Goal: Information Seeking & Learning: Learn about a topic

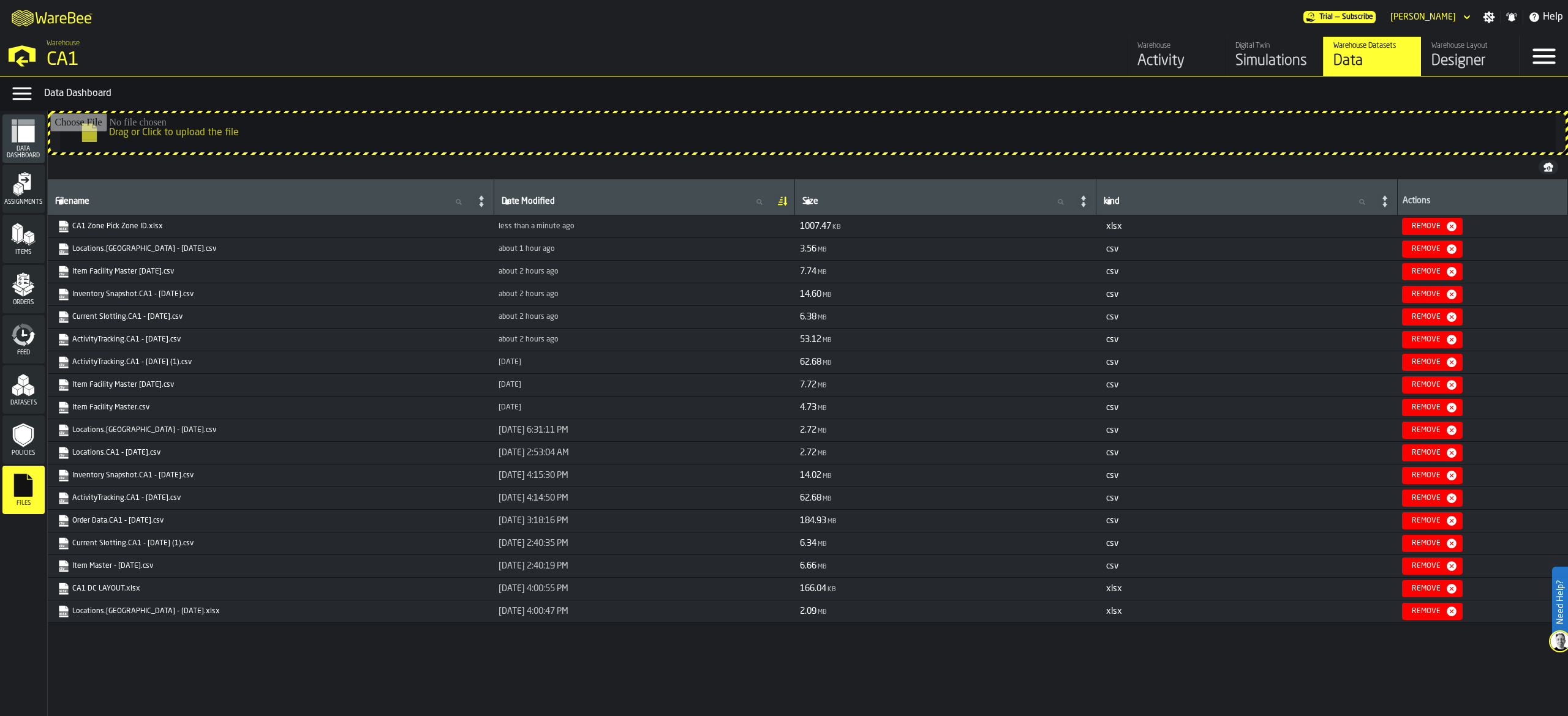
click at [1281, 63] on div "Simulations" at bounding box center [1274, 61] width 78 height 19
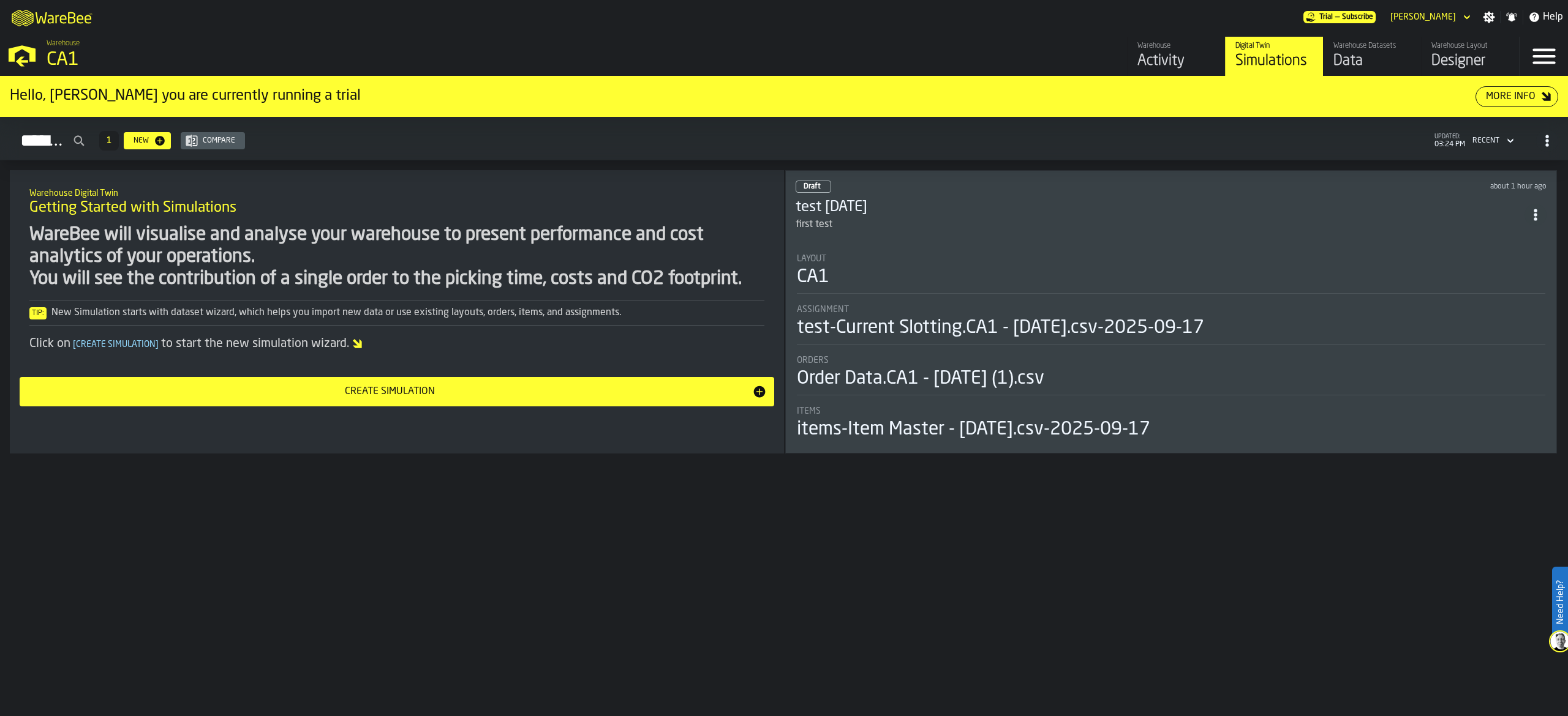
click at [1078, 256] on div "Layout" at bounding box center [1171, 259] width 748 height 10
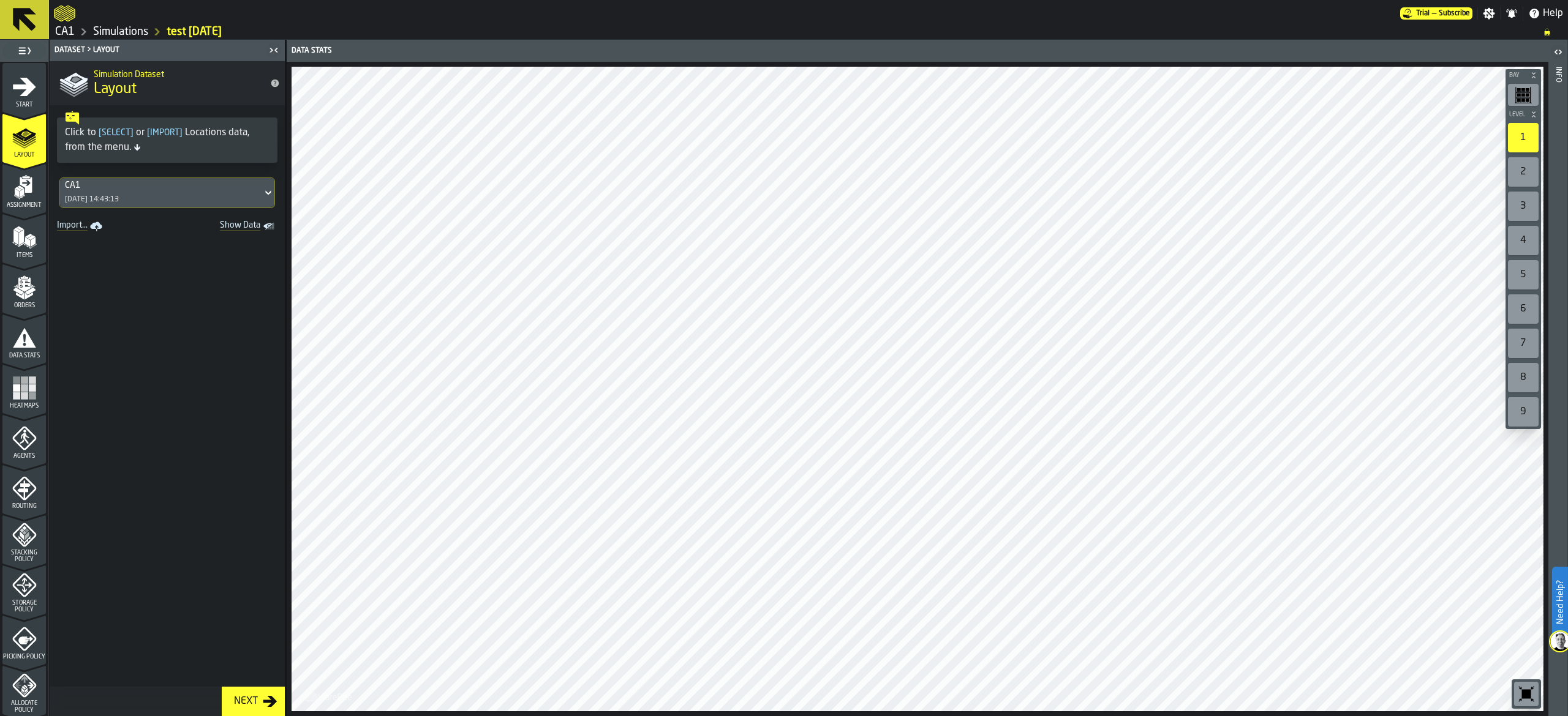
click at [137, 193] on div "CA1 [DATE] 14:43:13" at bounding box center [161, 192] width 202 height 30
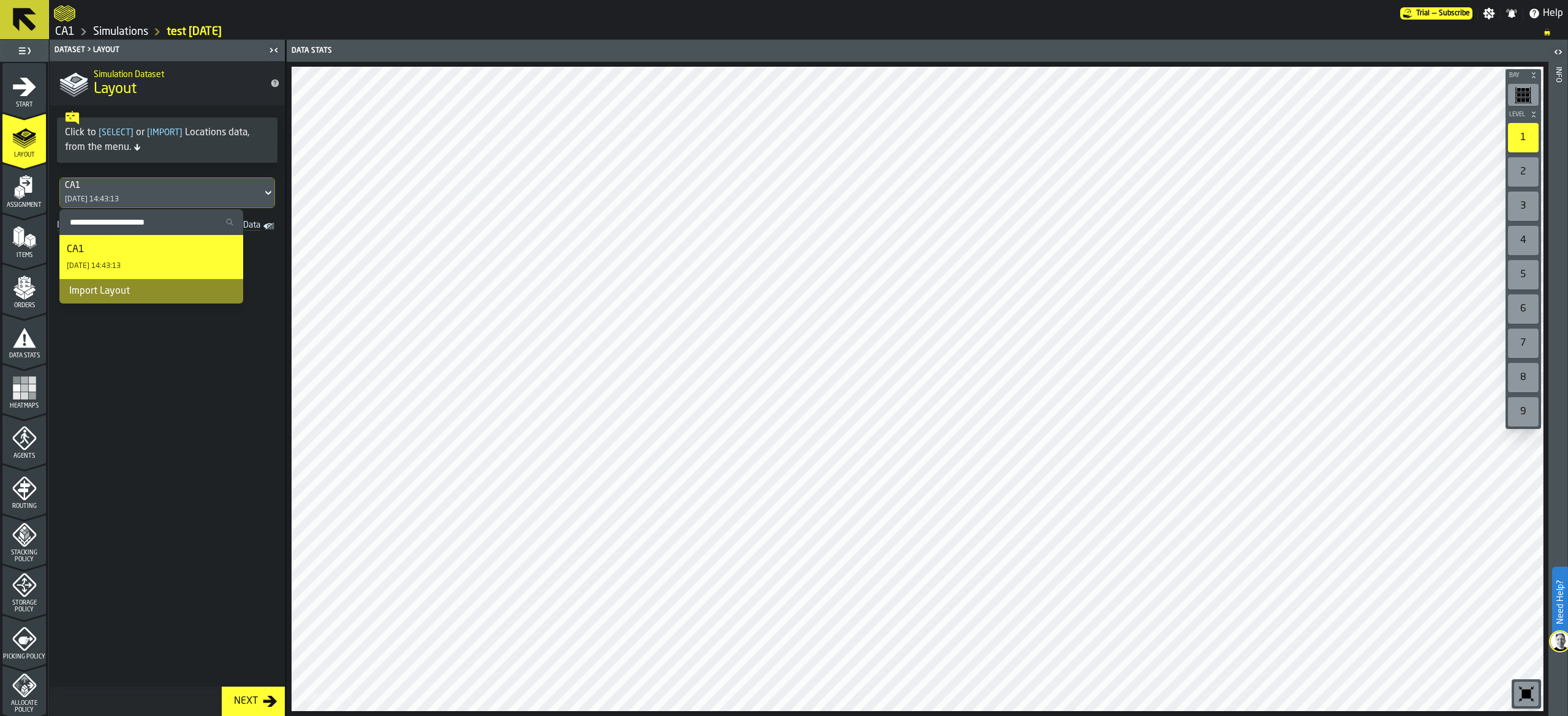
click at [137, 193] on div "CA1 [DATE] 14:43:13" at bounding box center [161, 192] width 202 height 30
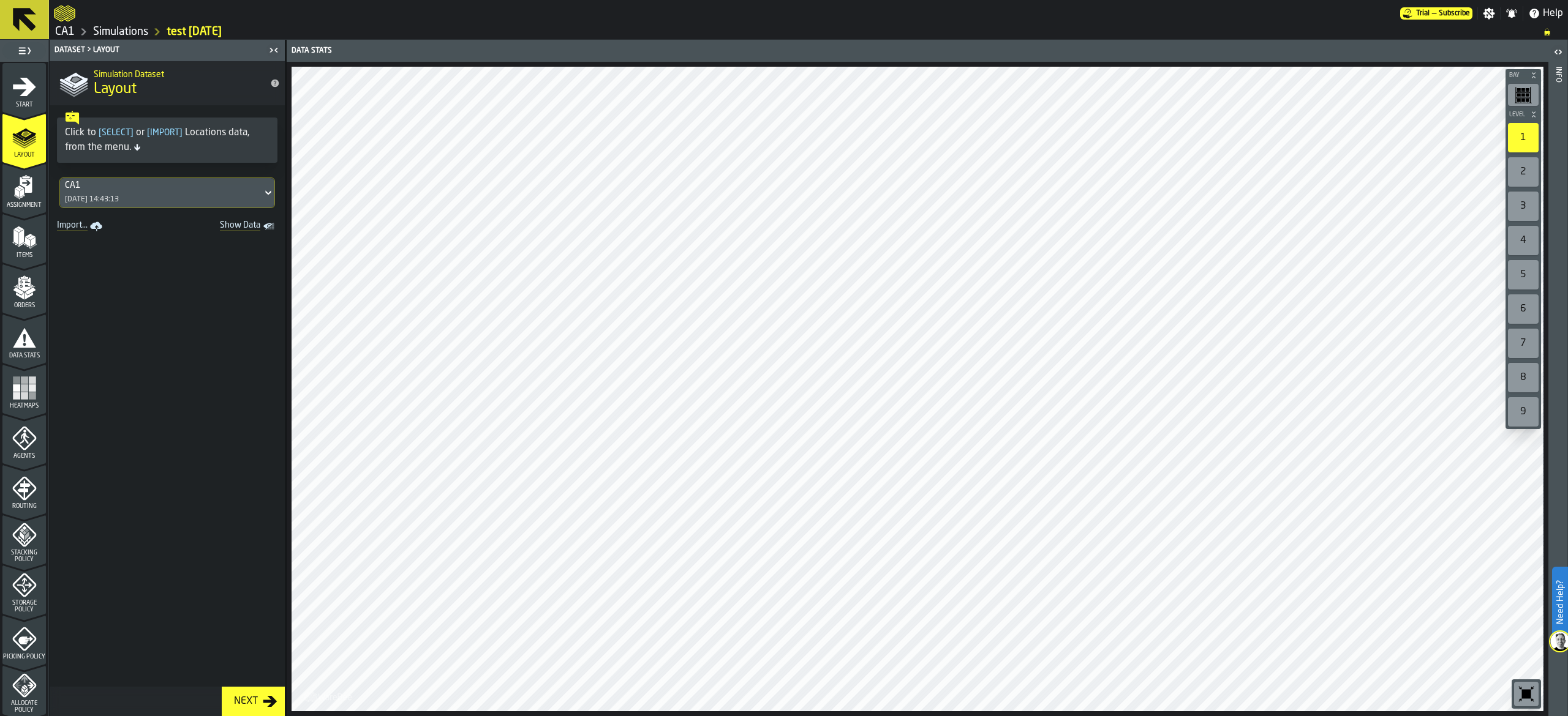
click at [262, 695] on div "Next" at bounding box center [245, 701] width 34 height 14
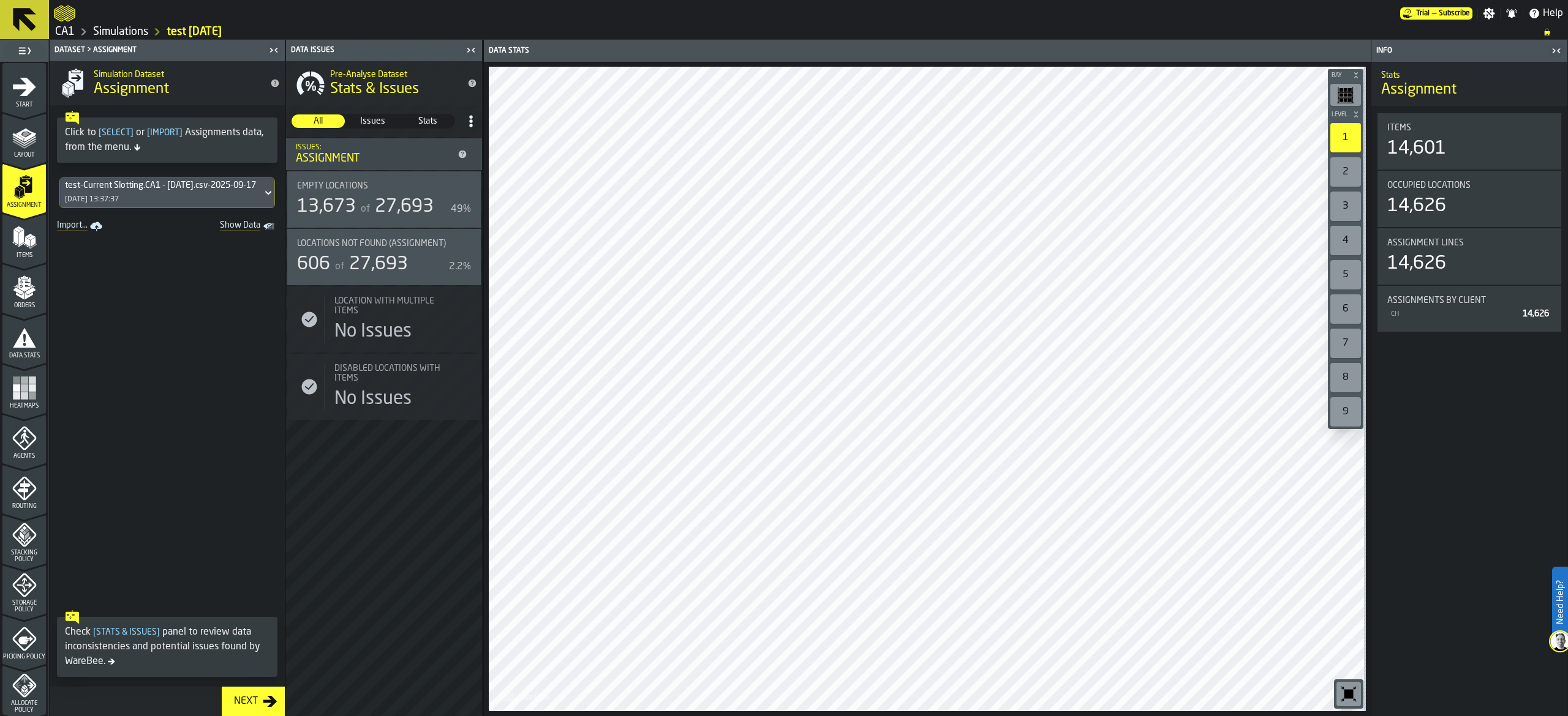
click at [265, 702] on icon "button-Next" at bounding box center [270, 702] width 14 height 11
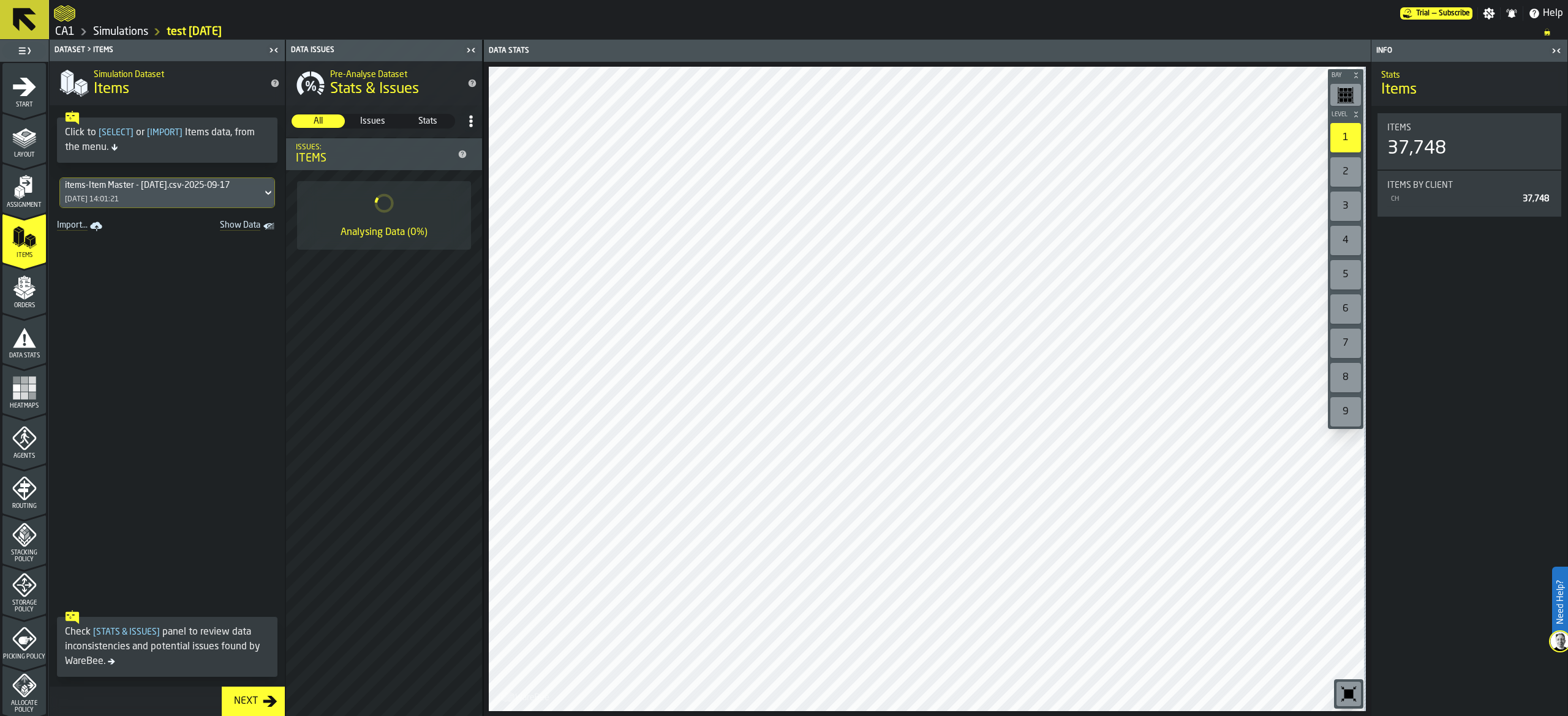
click at [266, 704] on icon "button-Next" at bounding box center [270, 701] width 14 height 14
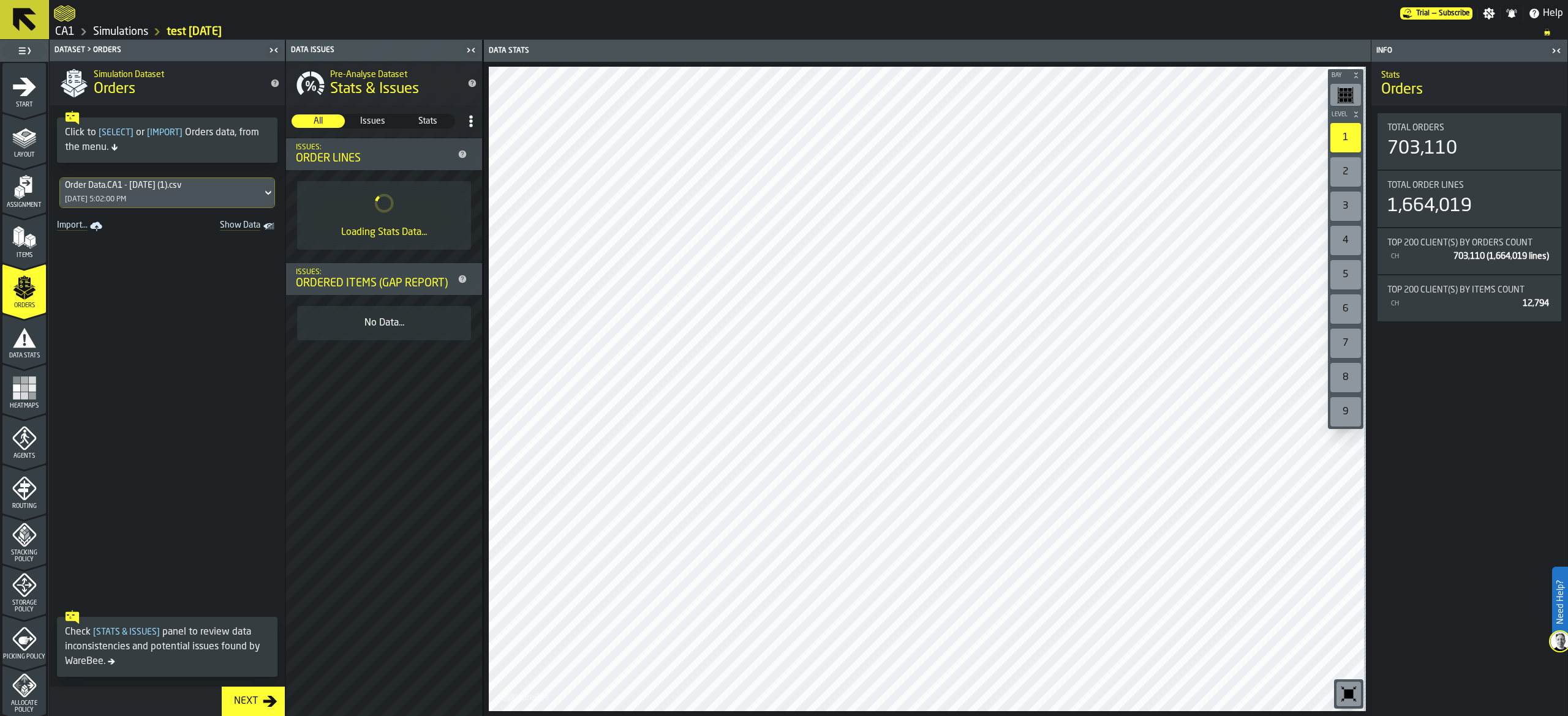
click at [266, 704] on icon "button-Next" at bounding box center [270, 701] width 14 height 14
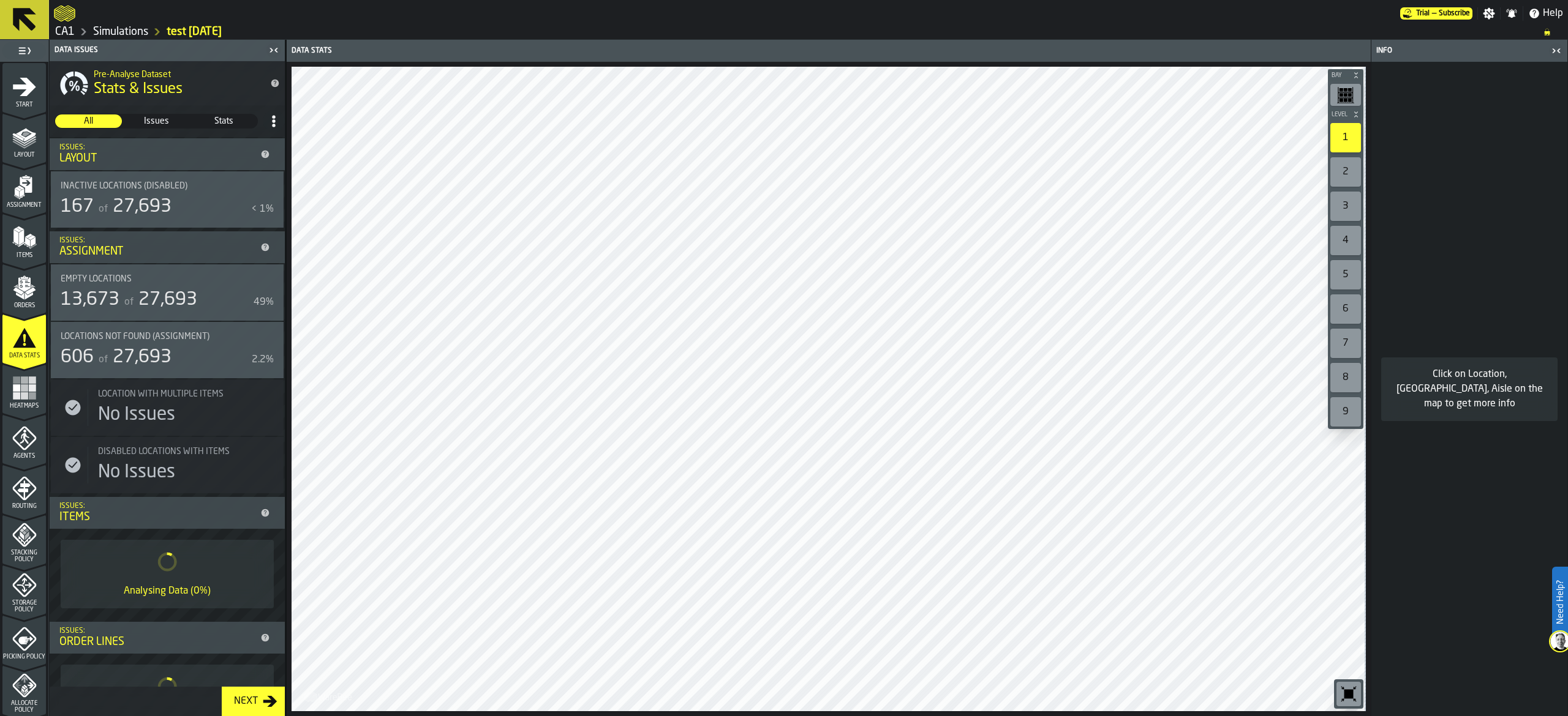
click at [221, 118] on span "Stats" at bounding box center [223, 121] width 66 height 12
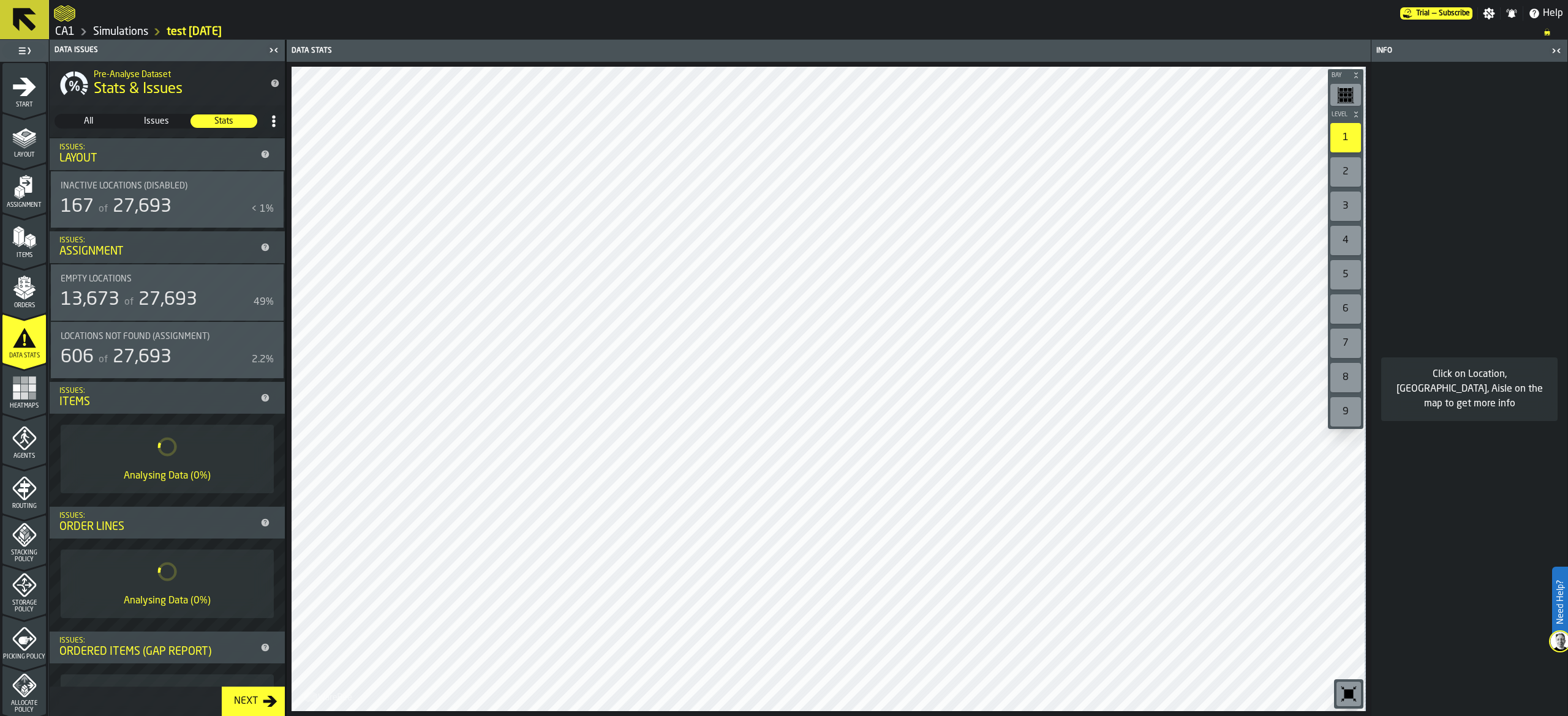
click at [19, 396] on icon "menu Heatmaps" at bounding box center [25, 388] width 25 height 25
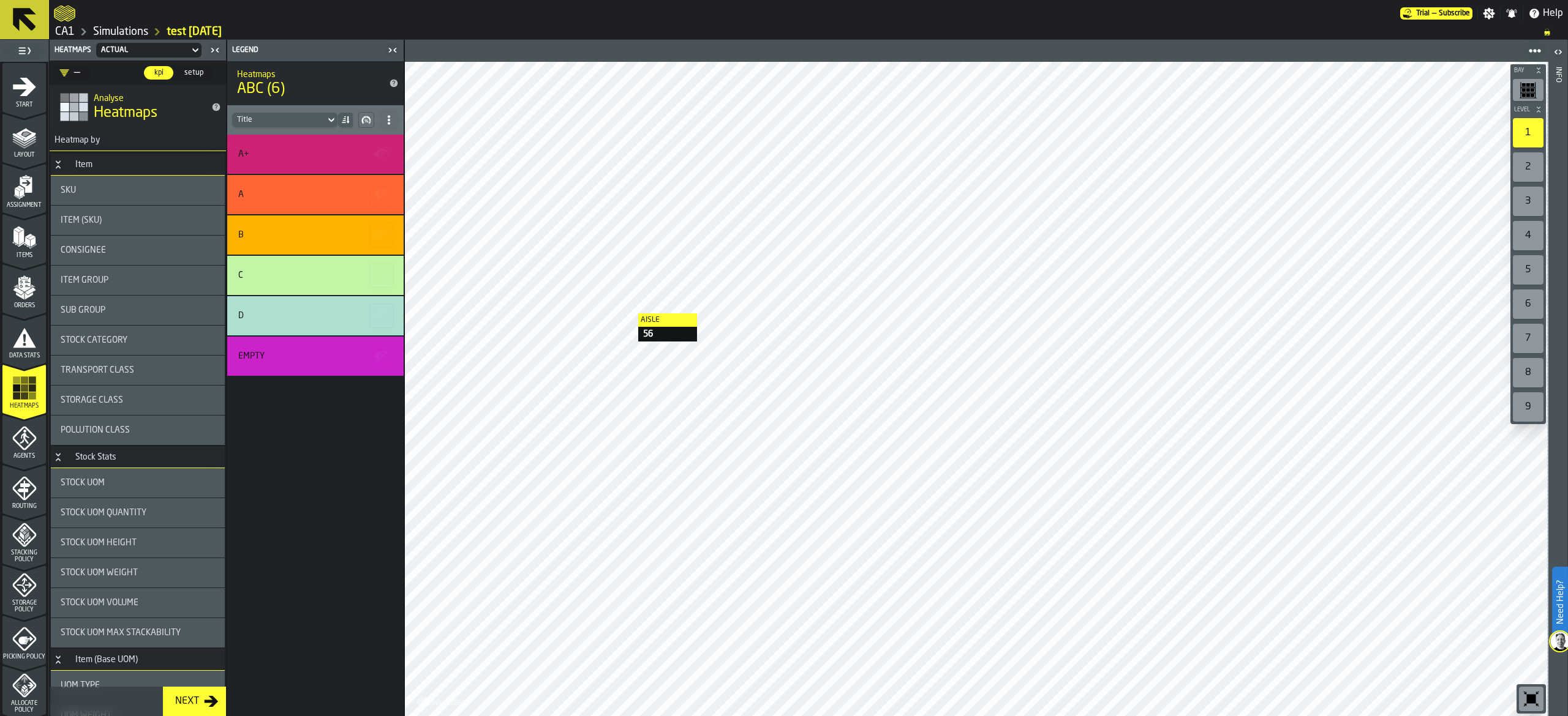
click at [151, 217] on div "Item (SKU)" at bounding box center [138, 221] width 154 height 10
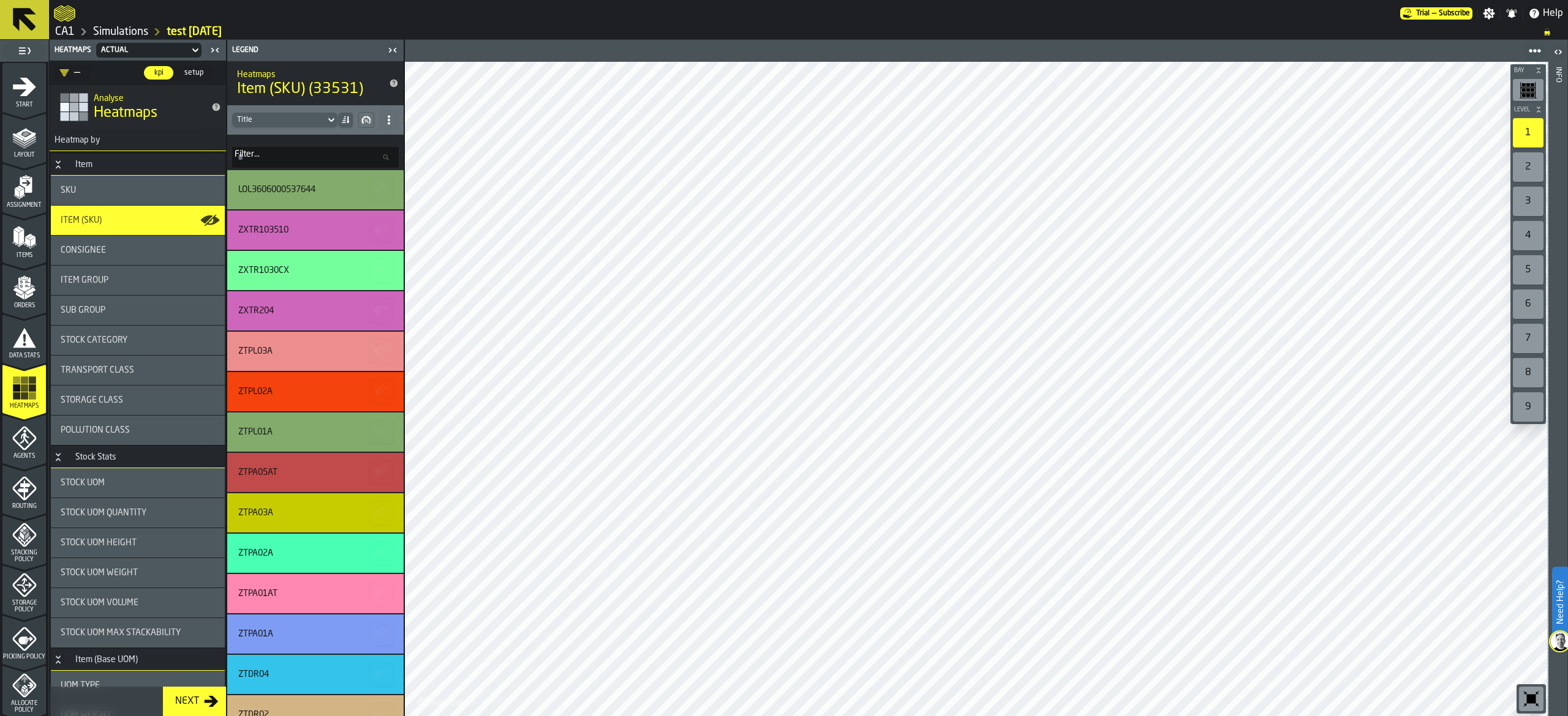
click at [90, 189] on div "SKU" at bounding box center [138, 190] width 154 height 10
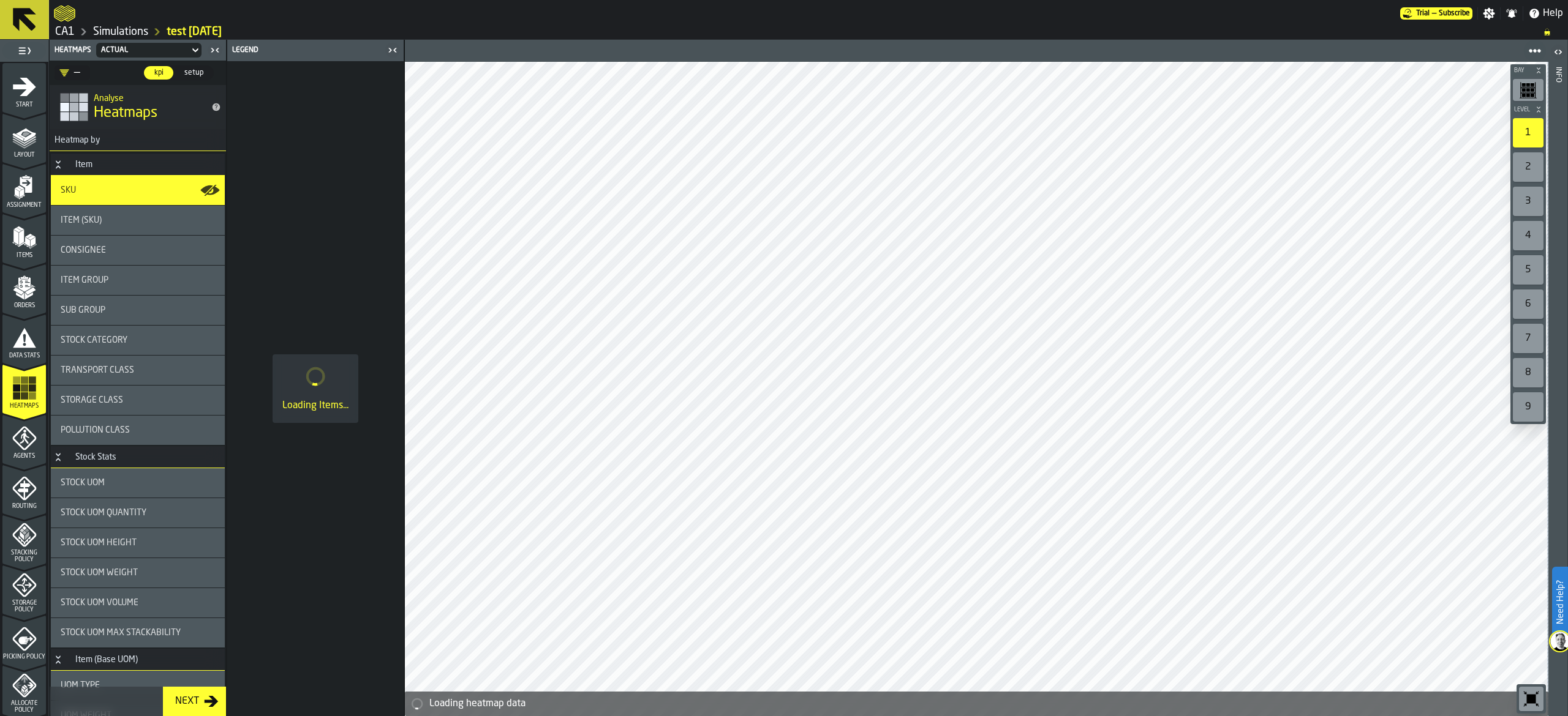
click at [86, 216] on span "Item (SKU)" at bounding box center [81, 221] width 41 height 10
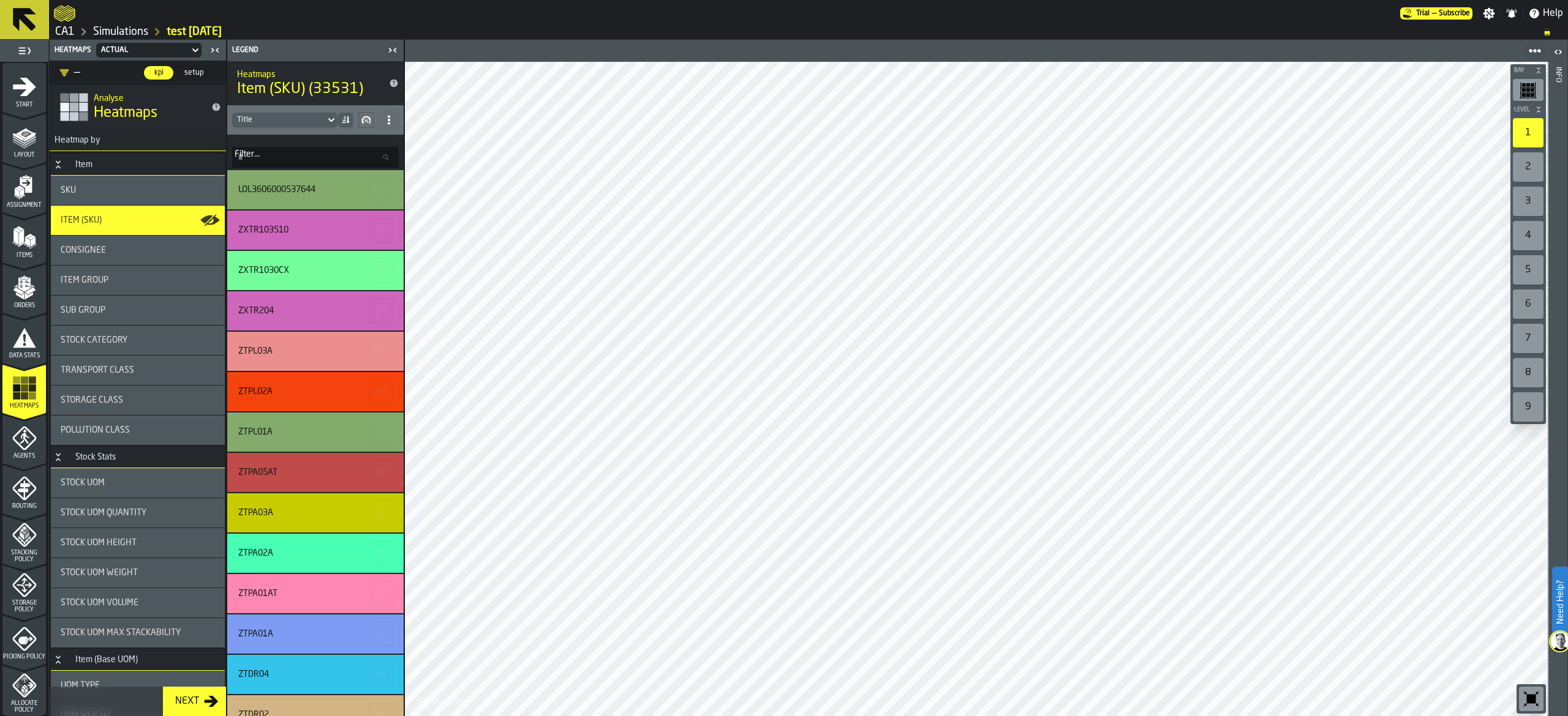
click at [88, 183] on div "SKU" at bounding box center [138, 190] width 174 height 30
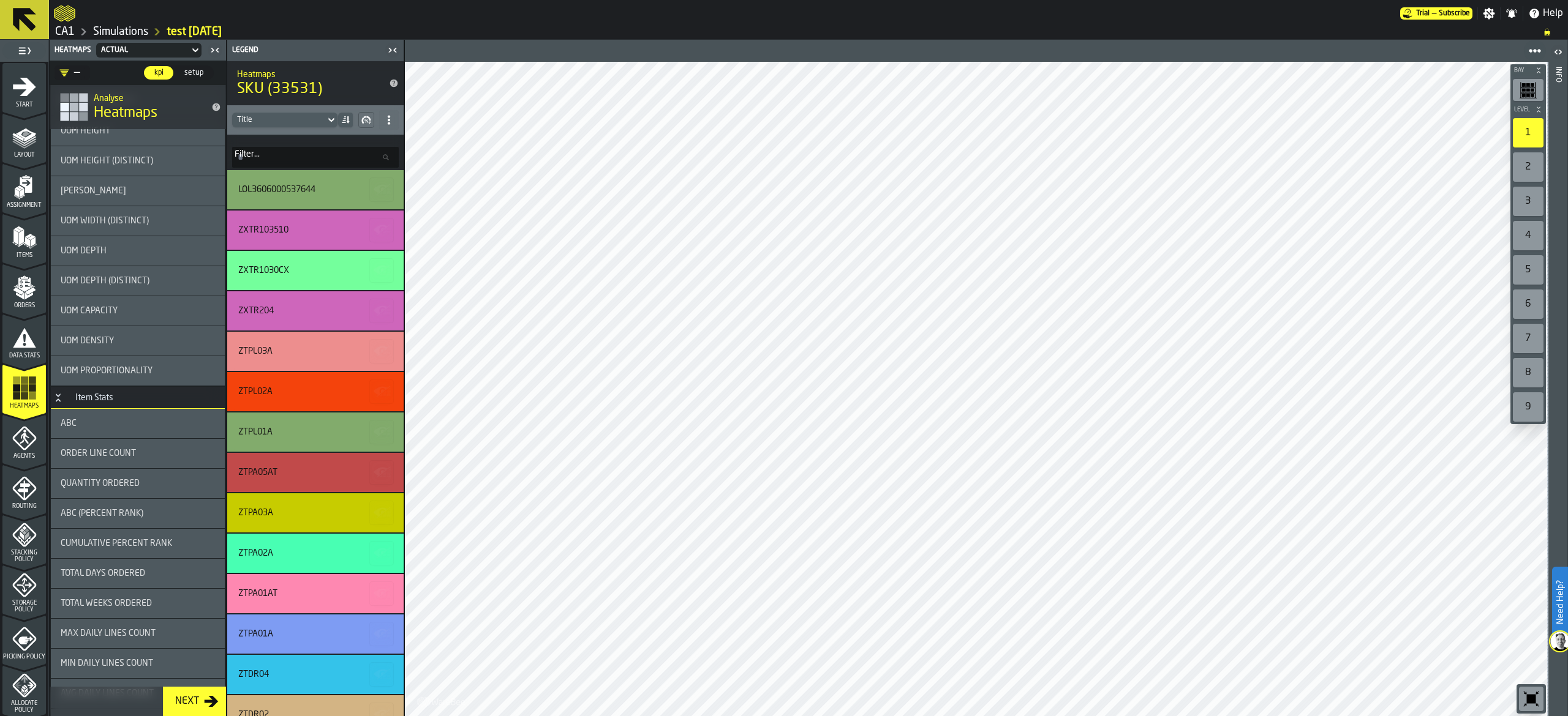
scroll to position [857, 0]
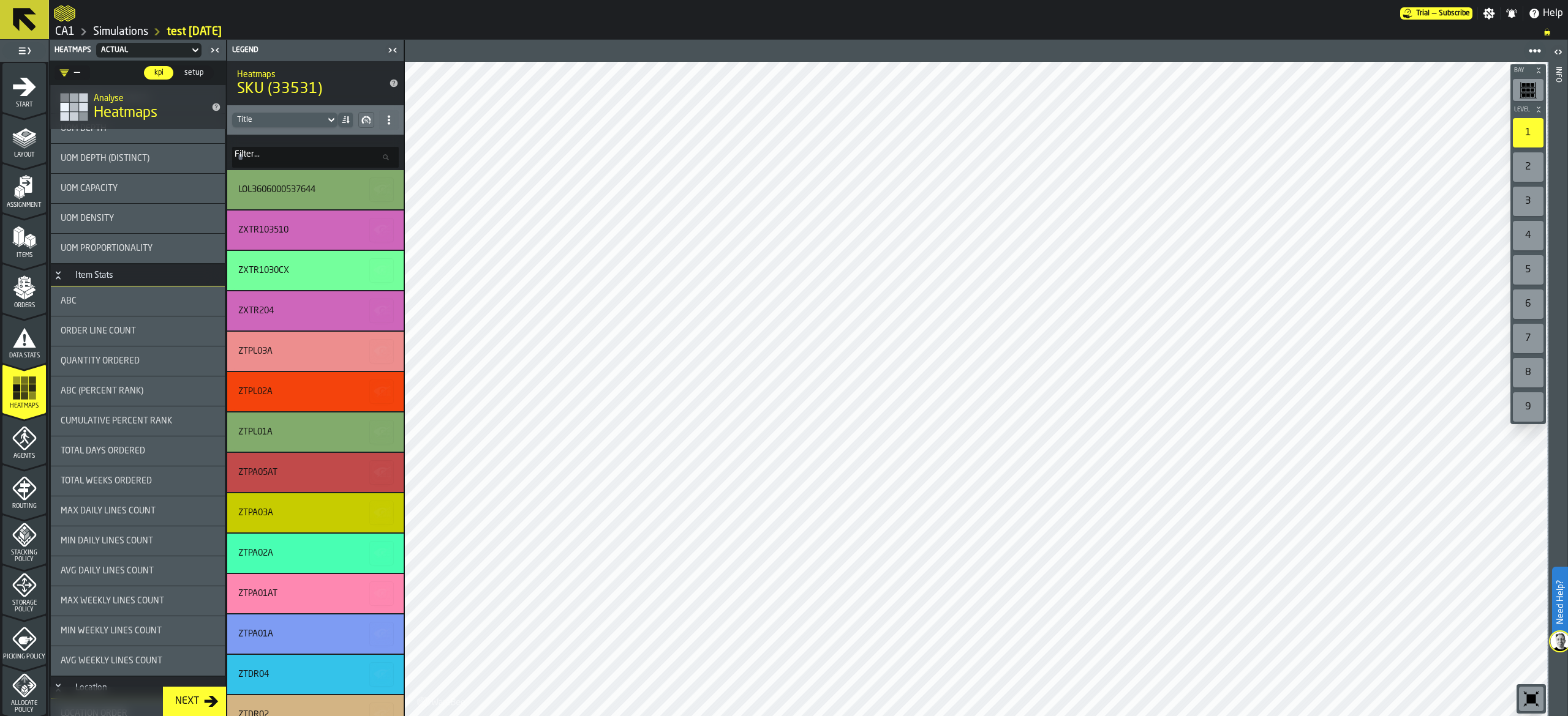
click at [145, 306] on div "ABC" at bounding box center [138, 301] width 154 height 10
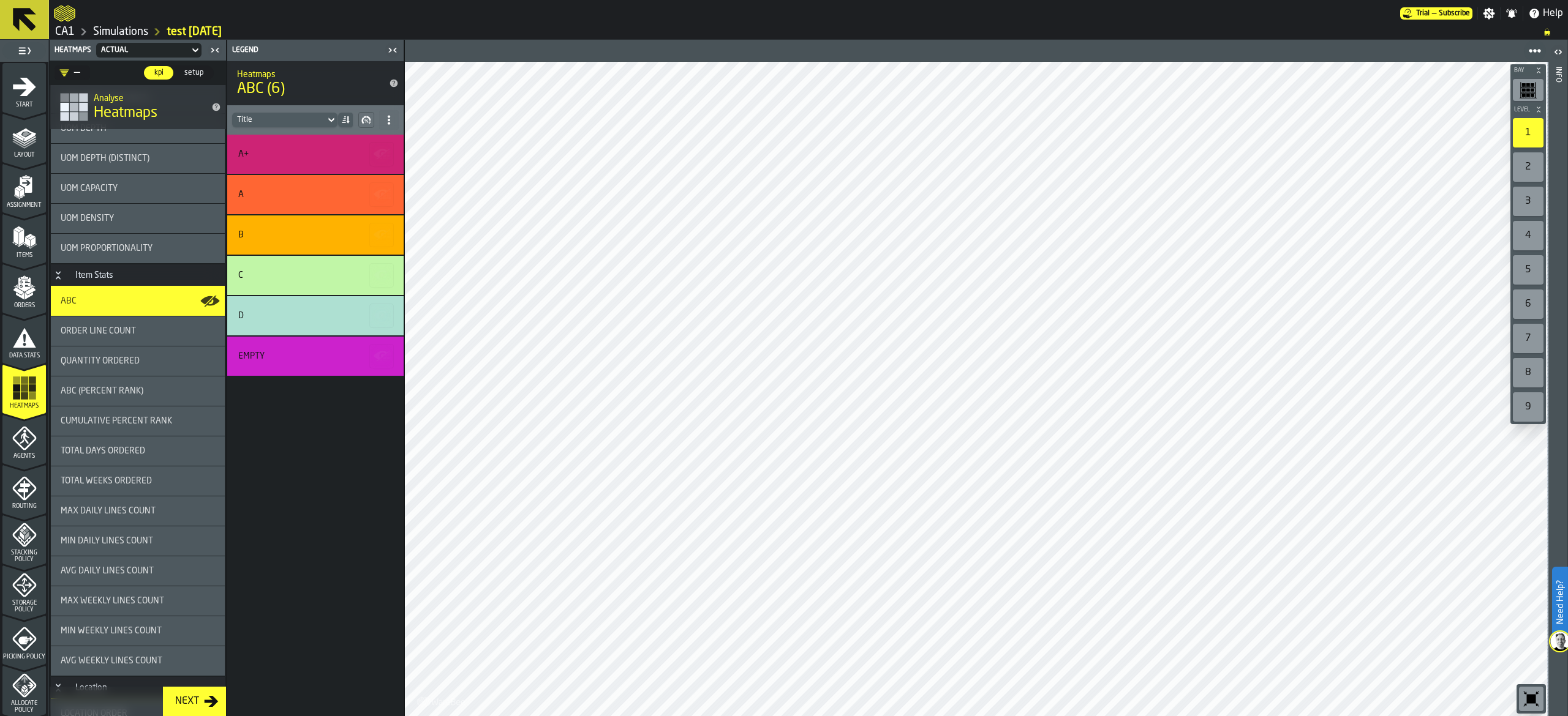
click at [145, 306] on div "ABC" at bounding box center [138, 301] width 154 height 10
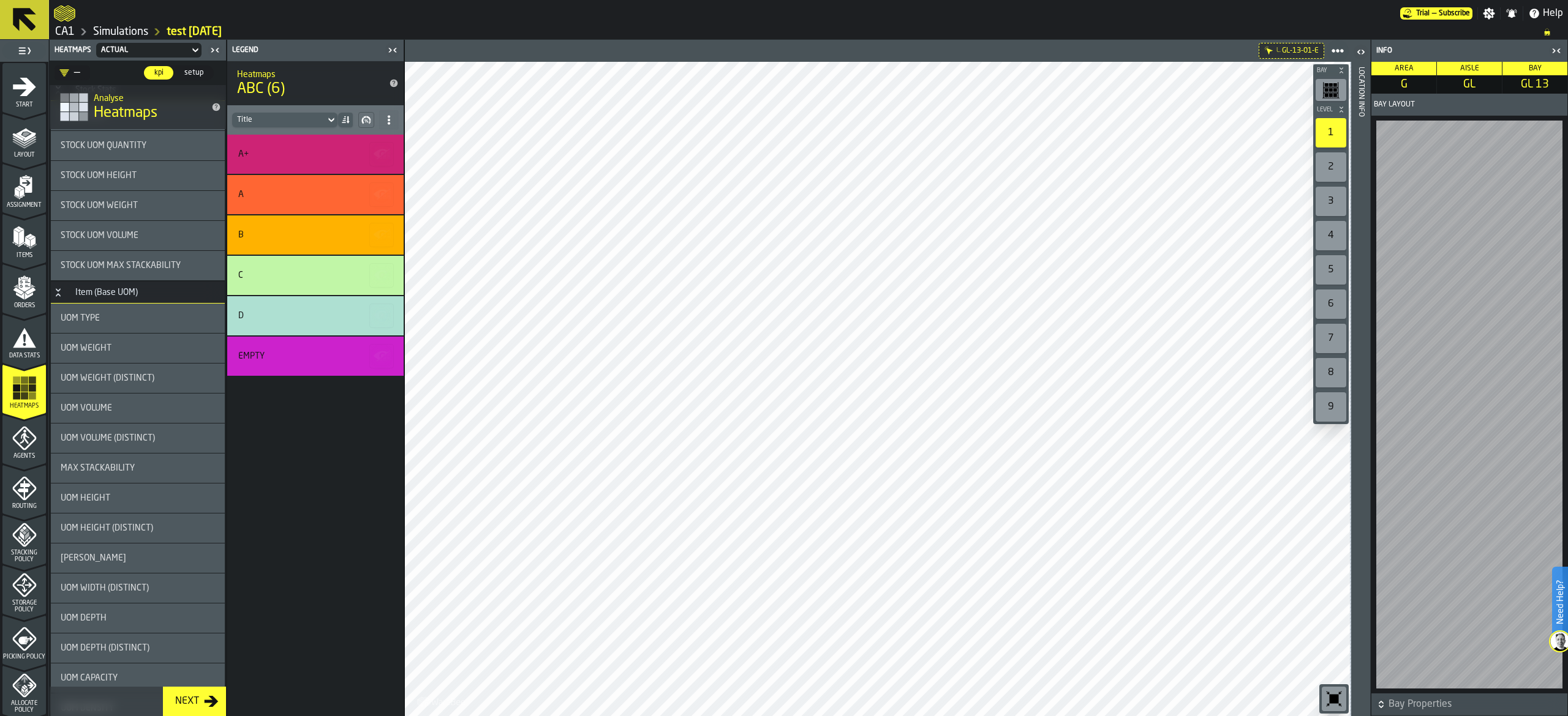
scroll to position [490, 0]
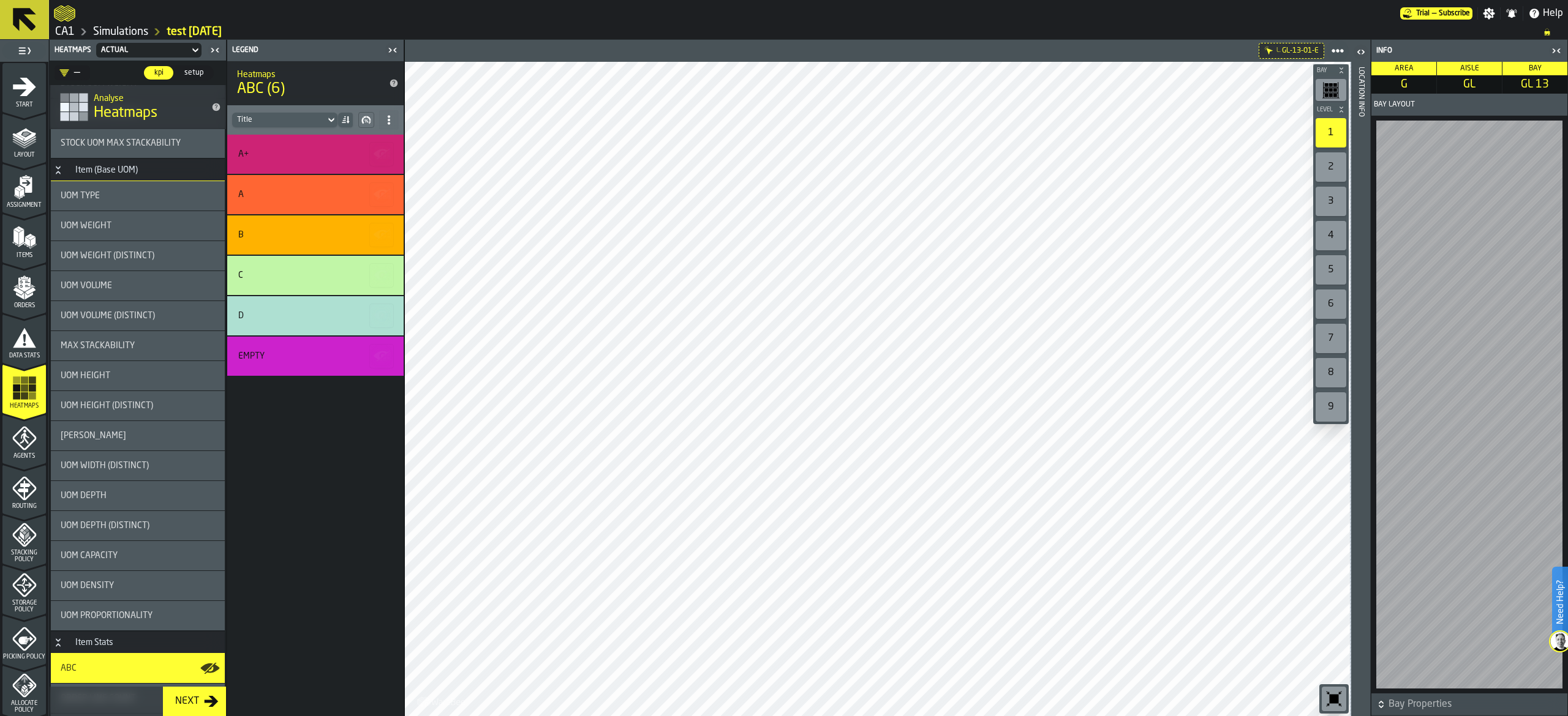
click at [110, 227] on span "UOM Weight" at bounding box center [86, 226] width 51 height 10
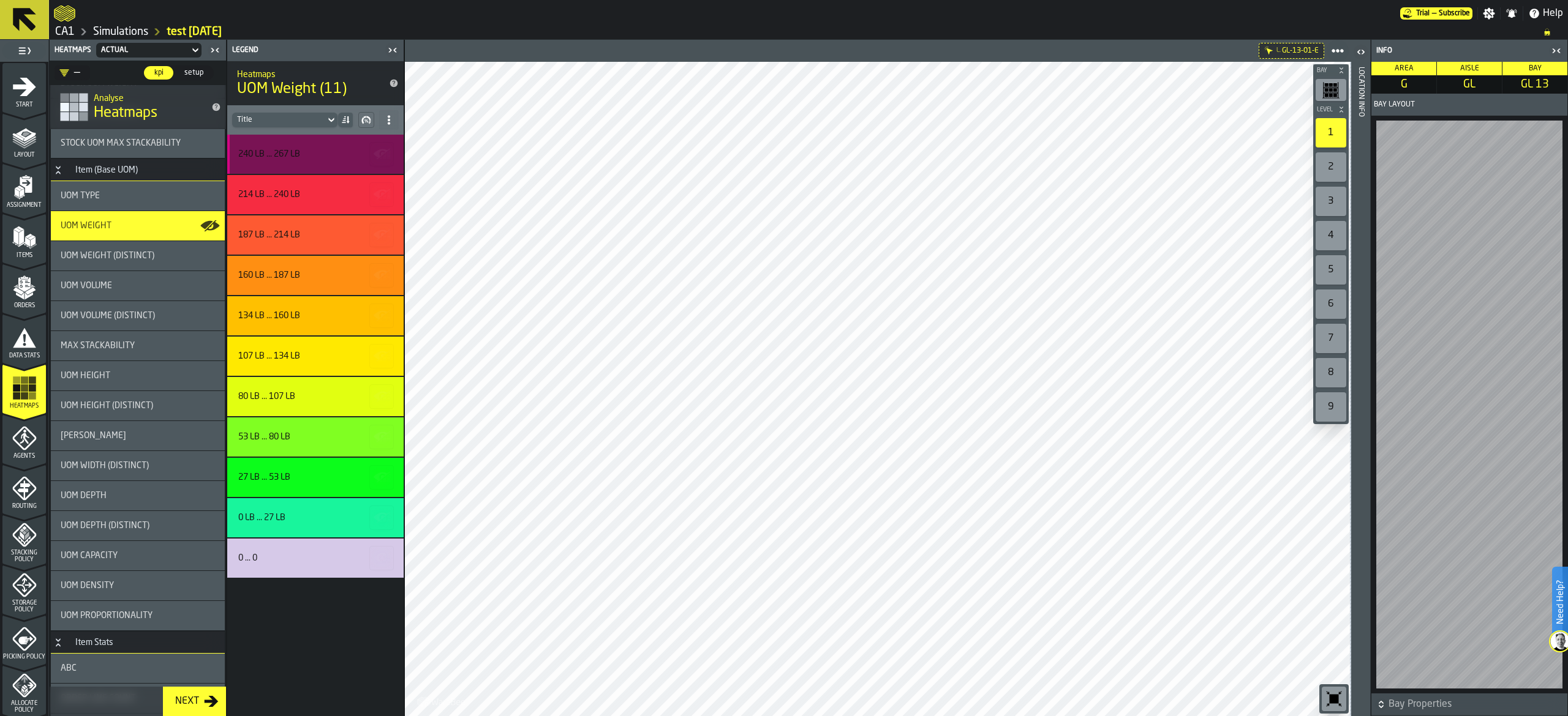
click at [288, 153] on div "240 lb ... 267 lb" at bounding box center [270, 154] width 62 height 10
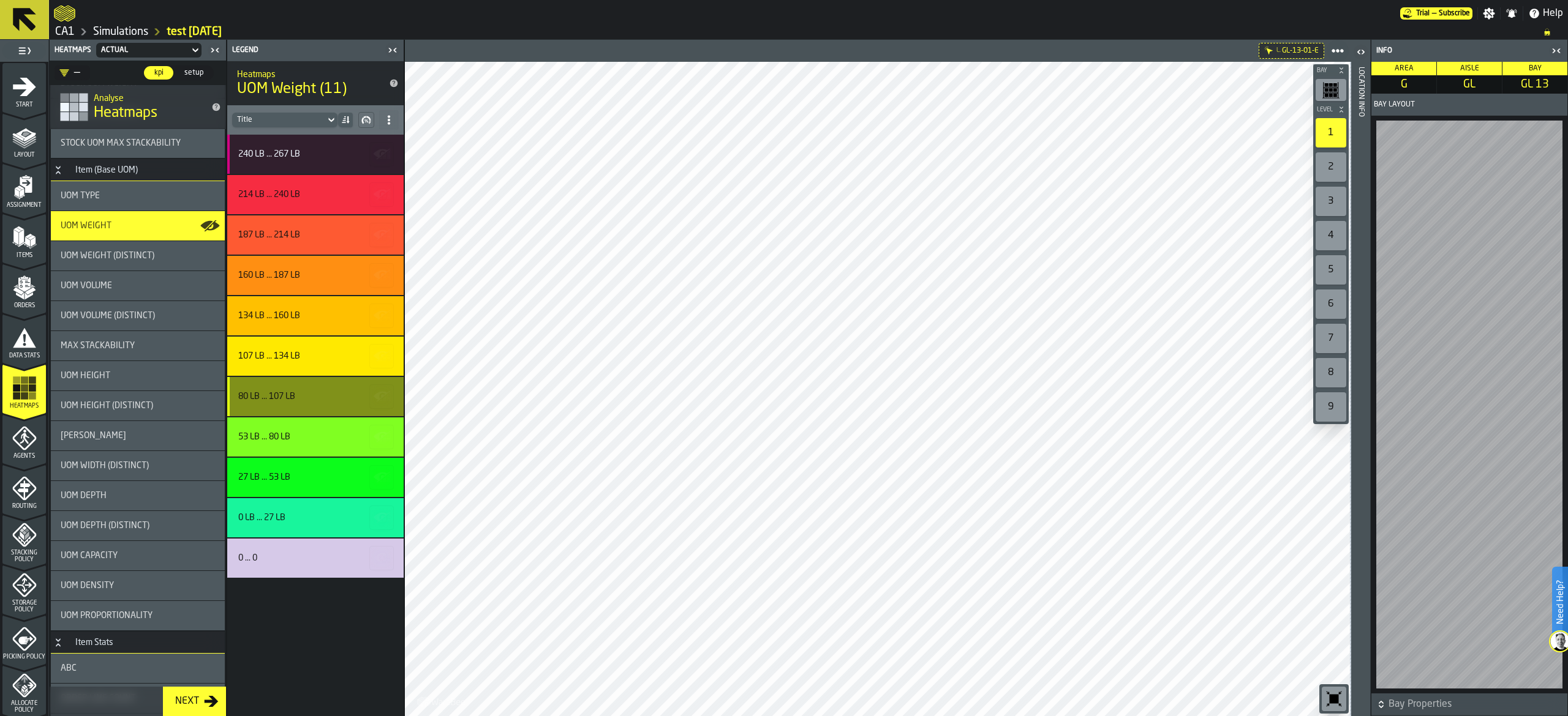
click at [345, 393] on div "80 lb ... 107 lb" at bounding box center [314, 396] width 151 height 10
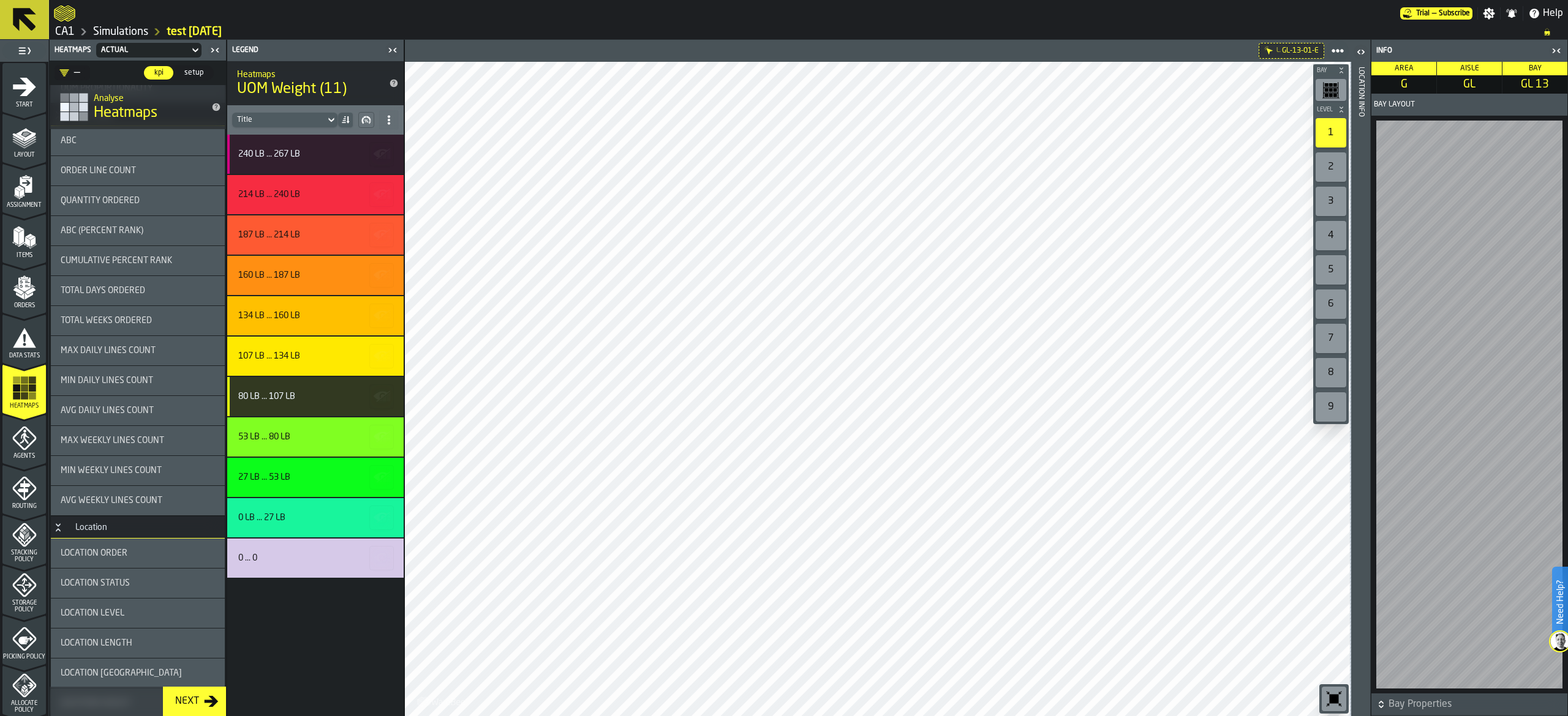
scroll to position [979, 0]
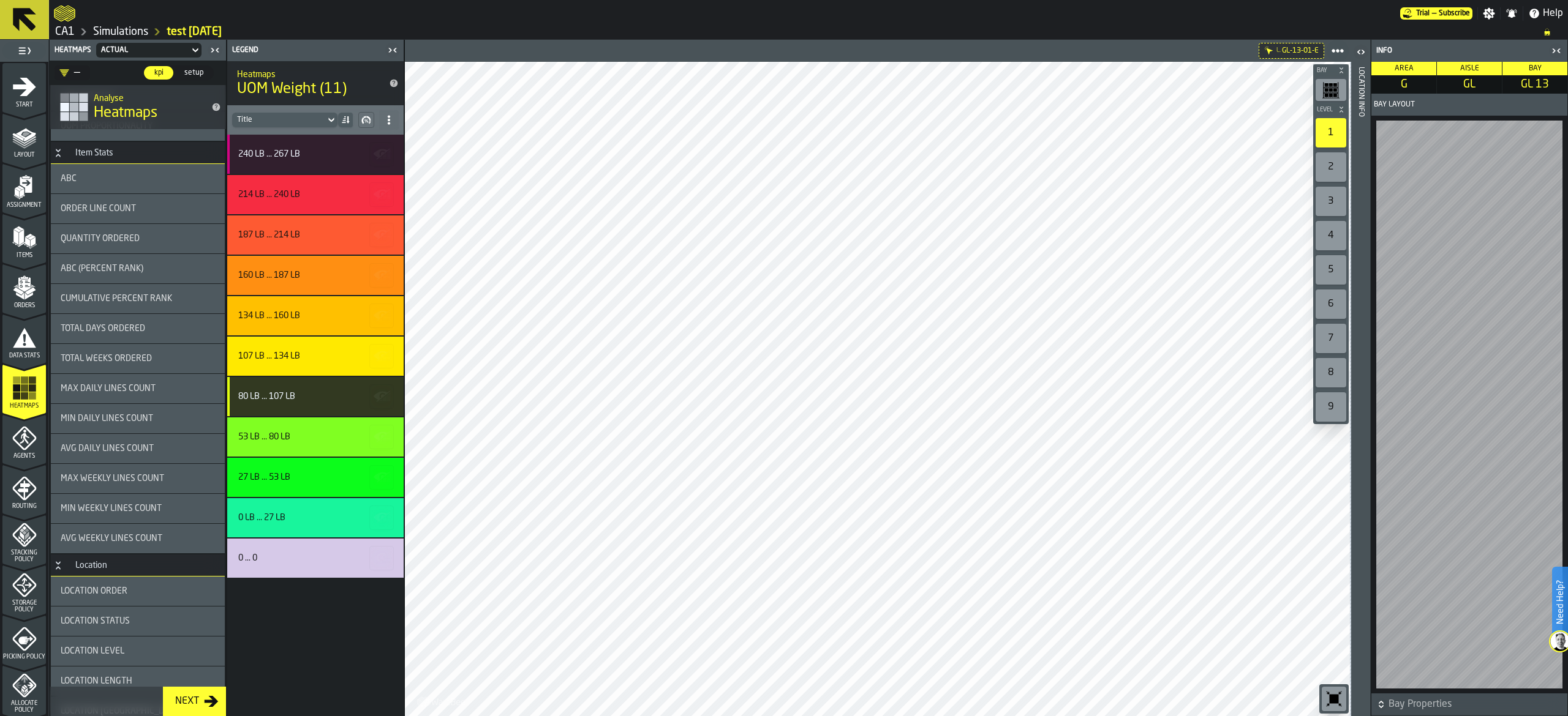
click at [129, 266] on span "ABC (Percent Rank)" at bounding box center [102, 269] width 83 height 10
